Goal: Information Seeking & Learning: Learn about a topic

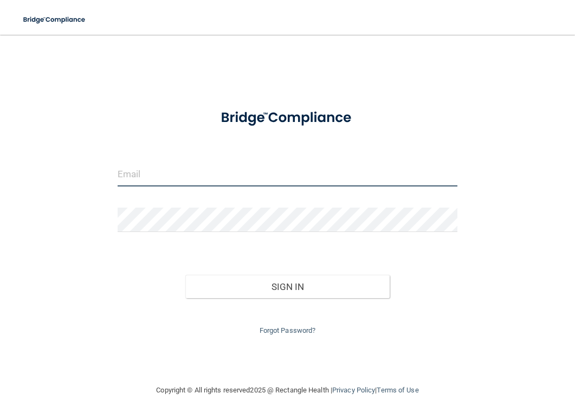
click at [222, 174] on input "email" at bounding box center [288, 174] width 341 height 24
type input "[EMAIL_ADDRESS][DOMAIN_NAME]"
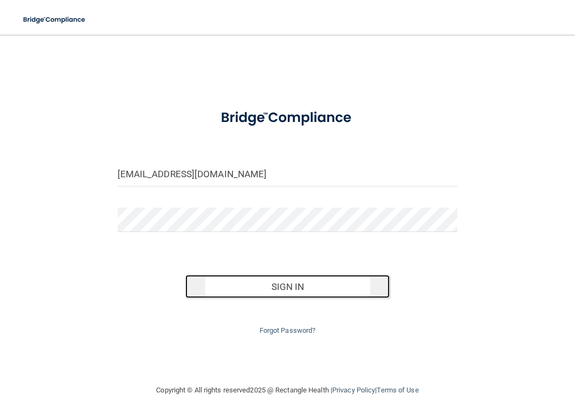
click at [270, 286] on button "Sign In" at bounding box center [287, 287] width 204 height 24
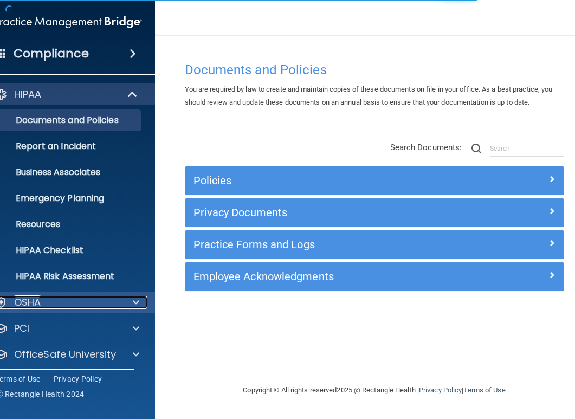
click at [90, 305] on div "OSHA" at bounding box center [53, 302] width 134 height 13
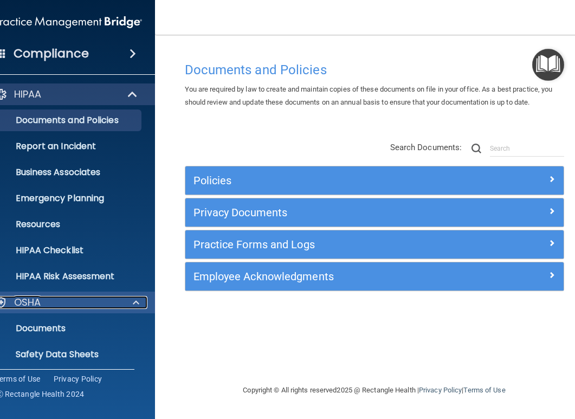
click at [38, 306] on p "OSHA" at bounding box center [27, 302] width 27 height 13
click at [134, 302] on span at bounding box center [136, 302] width 7 height 13
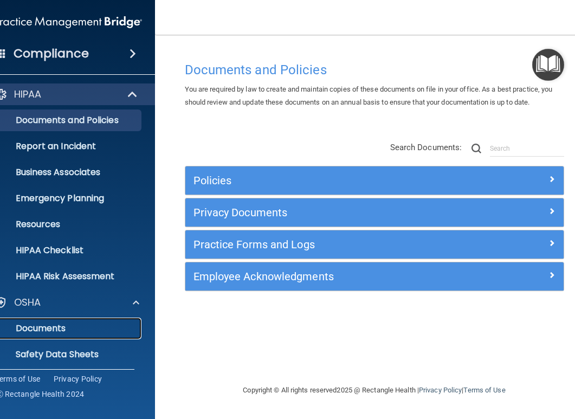
click at [60, 326] on p "Documents" at bounding box center [63, 328] width 148 height 11
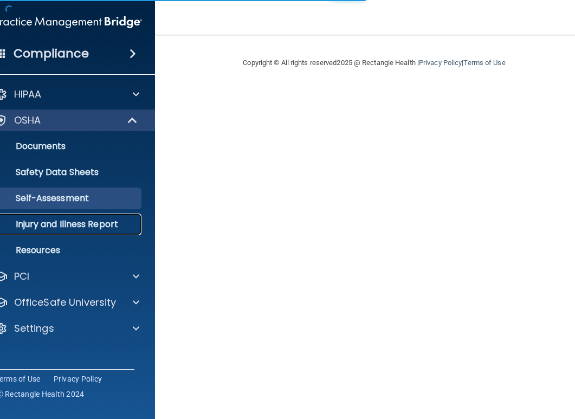
click at [84, 224] on p "Injury and Illness Report" at bounding box center [63, 224] width 148 height 11
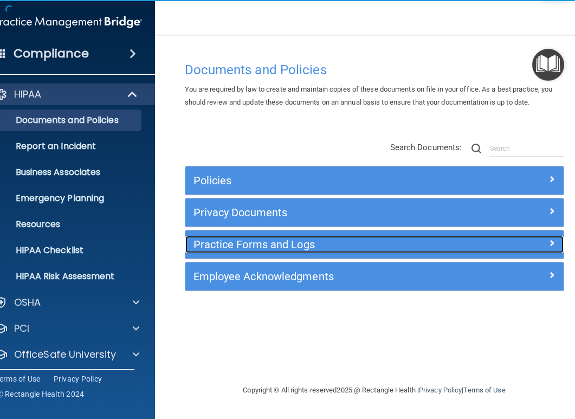
click at [236, 245] on h5 "Practice Forms and Logs" at bounding box center [328, 245] width 268 height 12
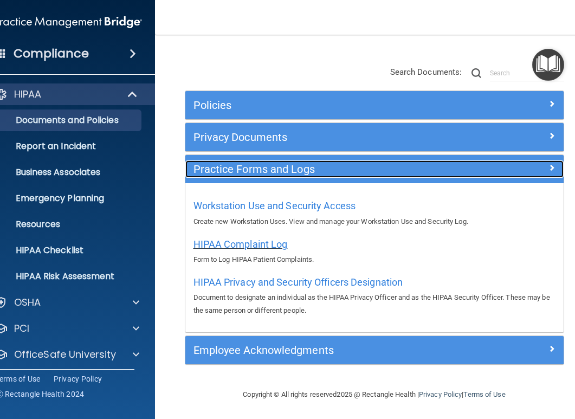
scroll to position [77, 0]
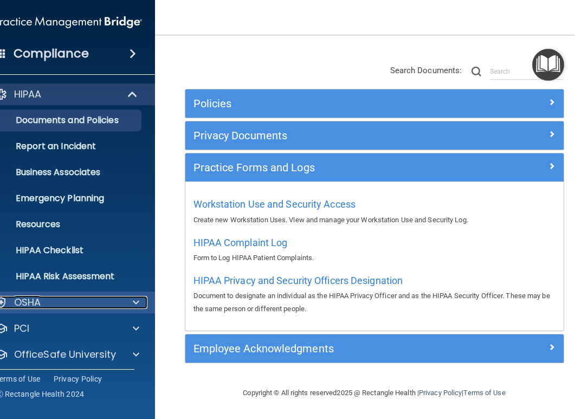
click at [52, 305] on div "OSHA" at bounding box center [53, 302] width 134 height 13
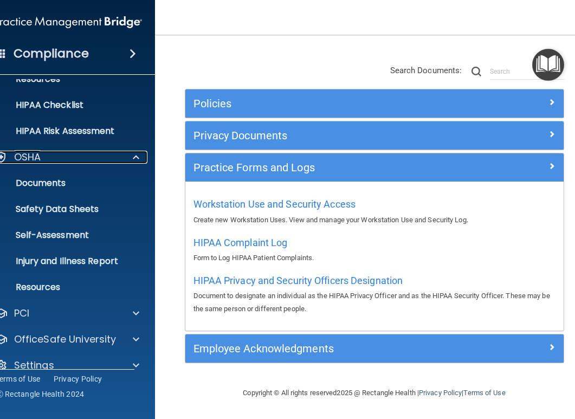
scroll to position [161, 0]
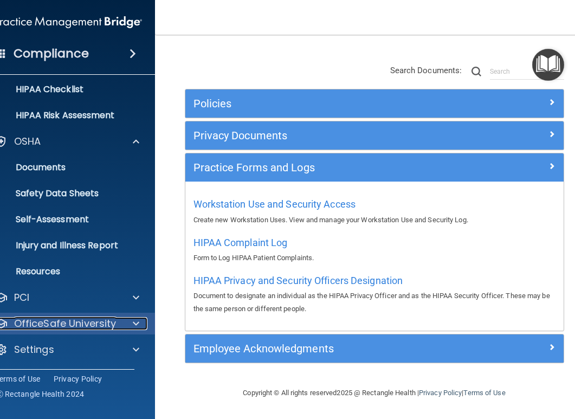
click at [44, 324] on p "OfficeSafe University" at bounding box center [65, 323] width 102 height 13
click at [133, 324] on span at bounding box center [136, 323] width 7 height 13
click at [133, 325] on span at bounding box center [136, 323] width 7 height 13
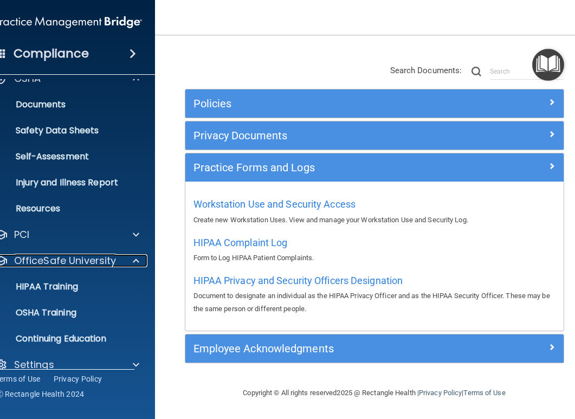
scroll to position [239, 0]
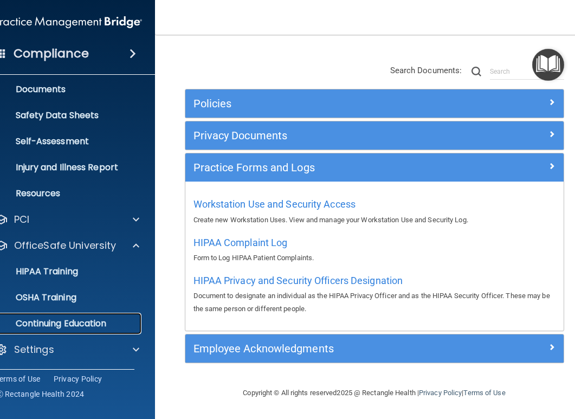
click at [83, 324] on p "Continuing Education" at bounding box center [63, 323] width 148 height 11
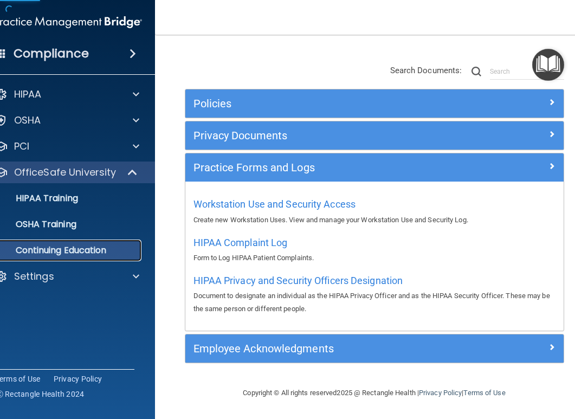
scroll to position [132, 0]
